Goal: Information Seeking & Learning: Learn about a topic

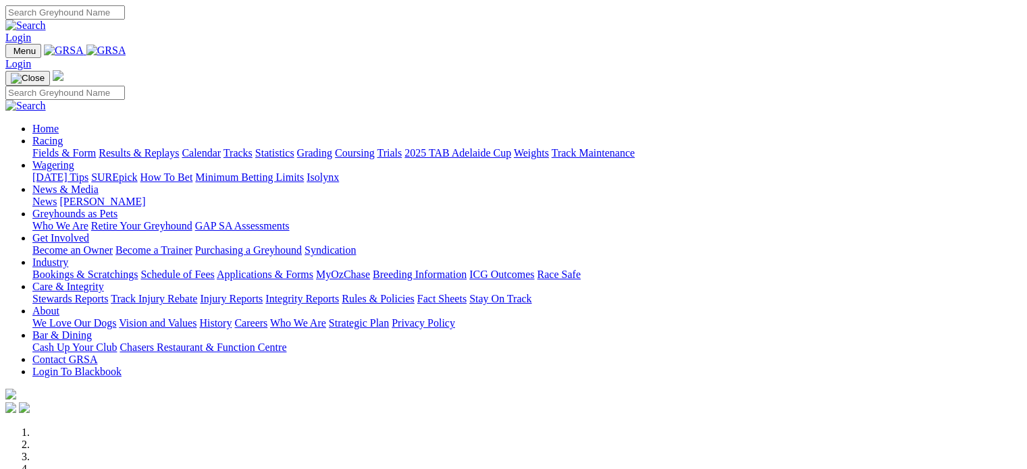
click at [63, 135] on link "Racing" at bounding box center [47, 140] width 30 height 11
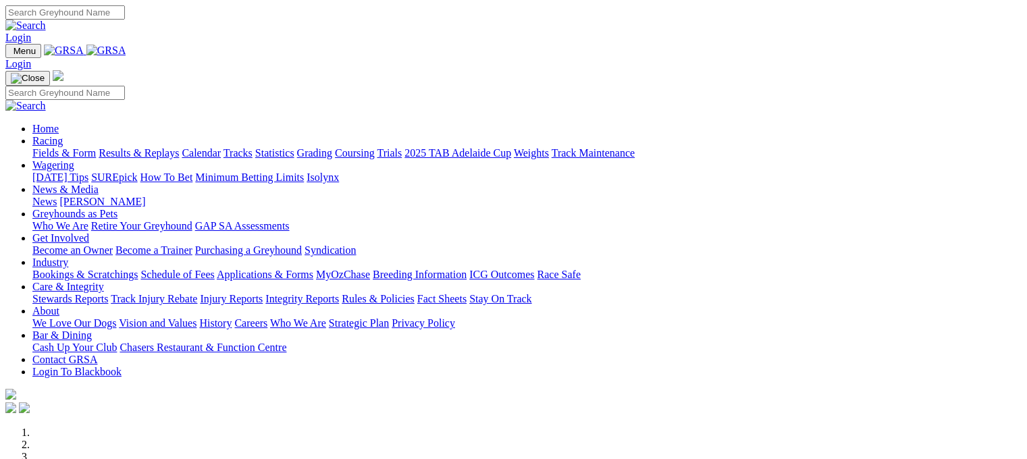
click at [294, 147] on link "Statistics" at bounding box center [274, 152] width 39 height 11
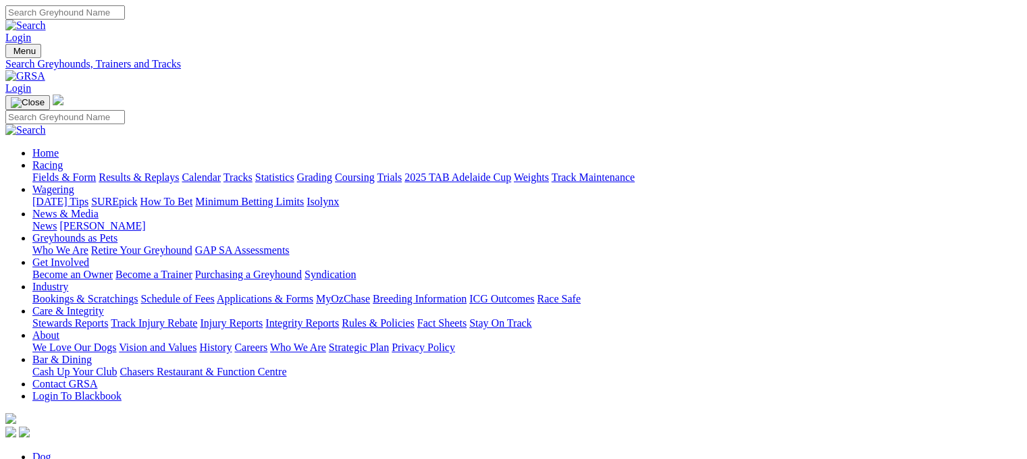
type input "flying damiro"
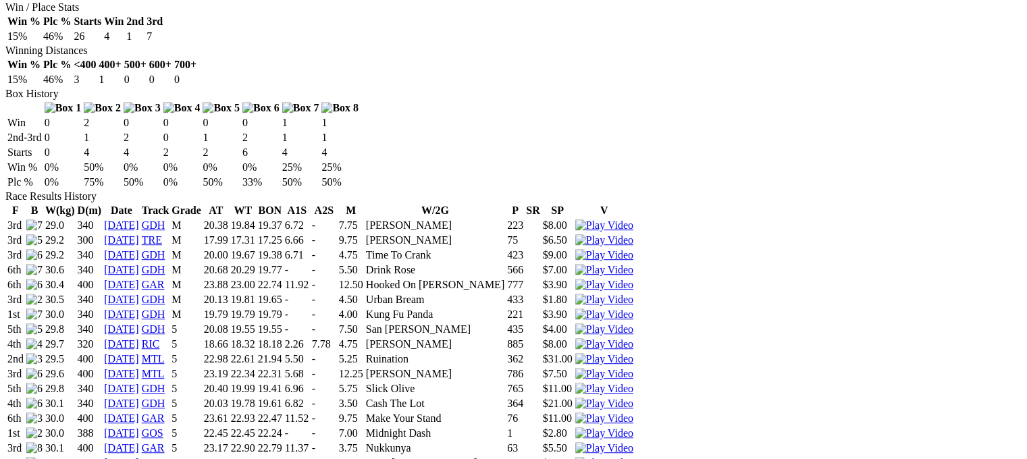
scroll to position [771, 0]
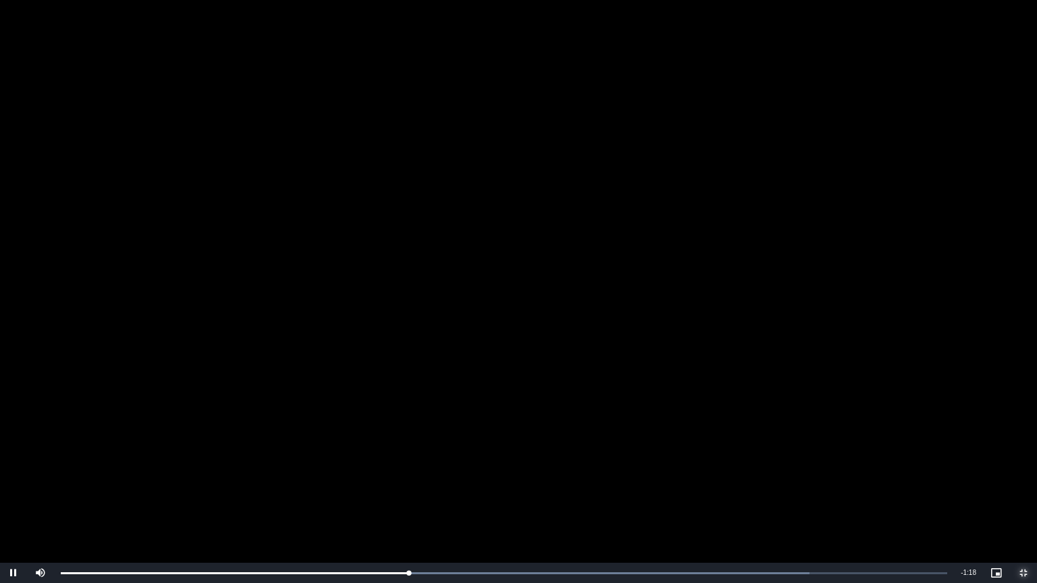
click at [1024, 458] on span "Video Player" at bounding box center [1023, 573] width 27 height 0
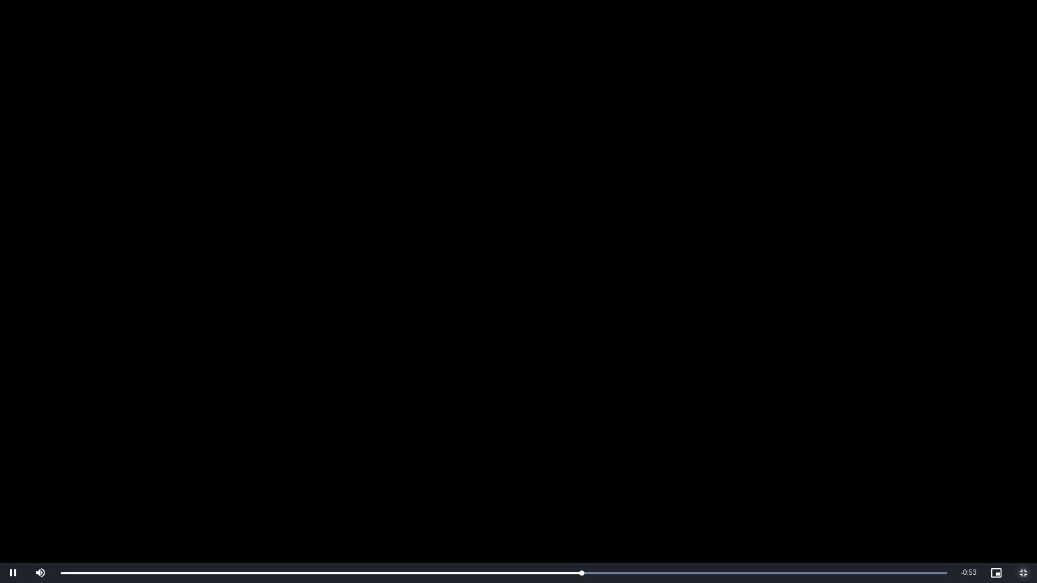
click at [1024, 458] on span "Video Player" at bounding box center [1023, 573] width 27 height 0
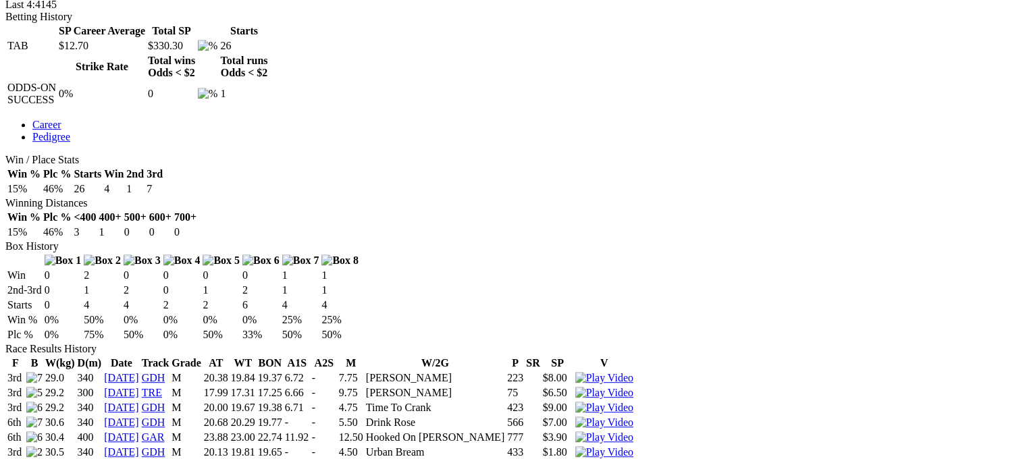
scroll to position [648, 0]
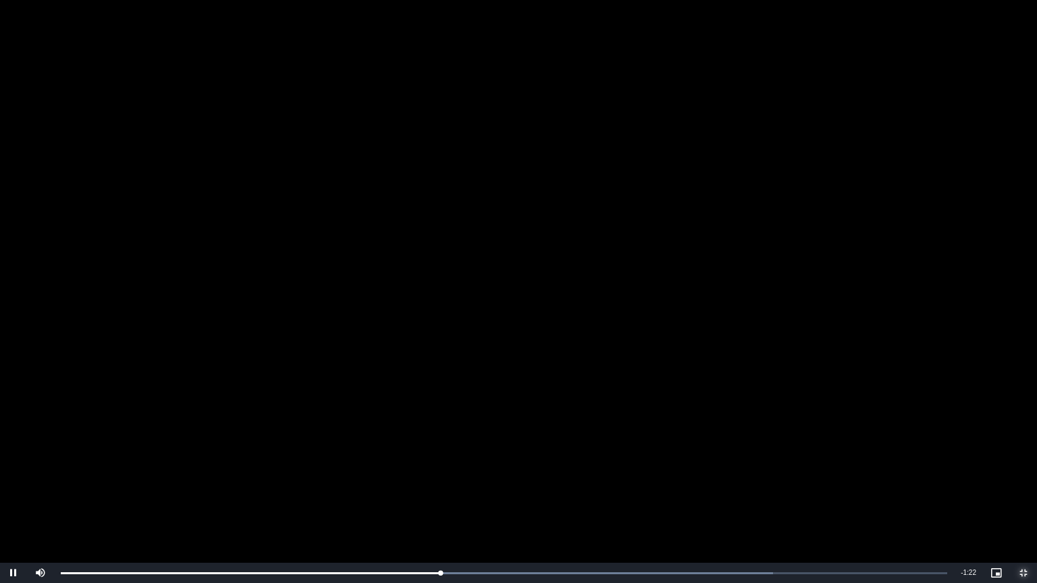
click at [1021, 458] on span "Video Player" at bounding box center [1023, 573] width 27 height 0
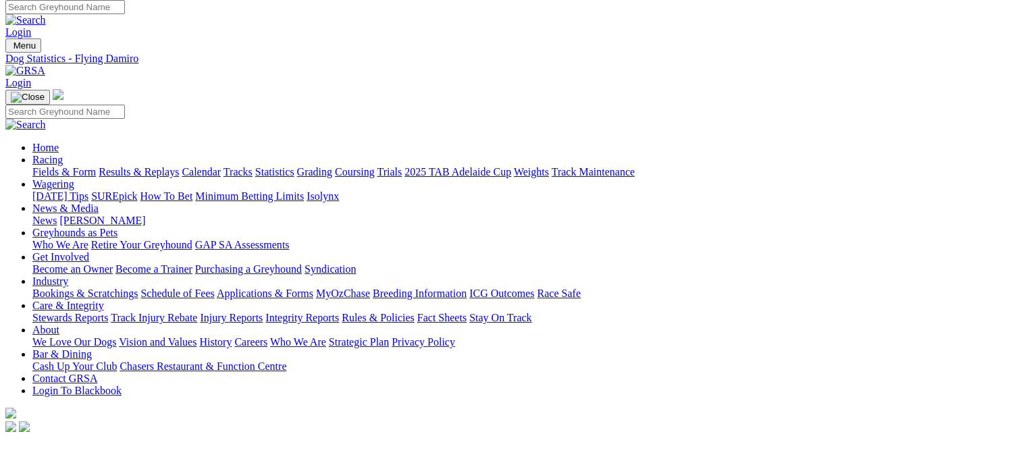
scroll to position [0, 0]
